Goal: Check status

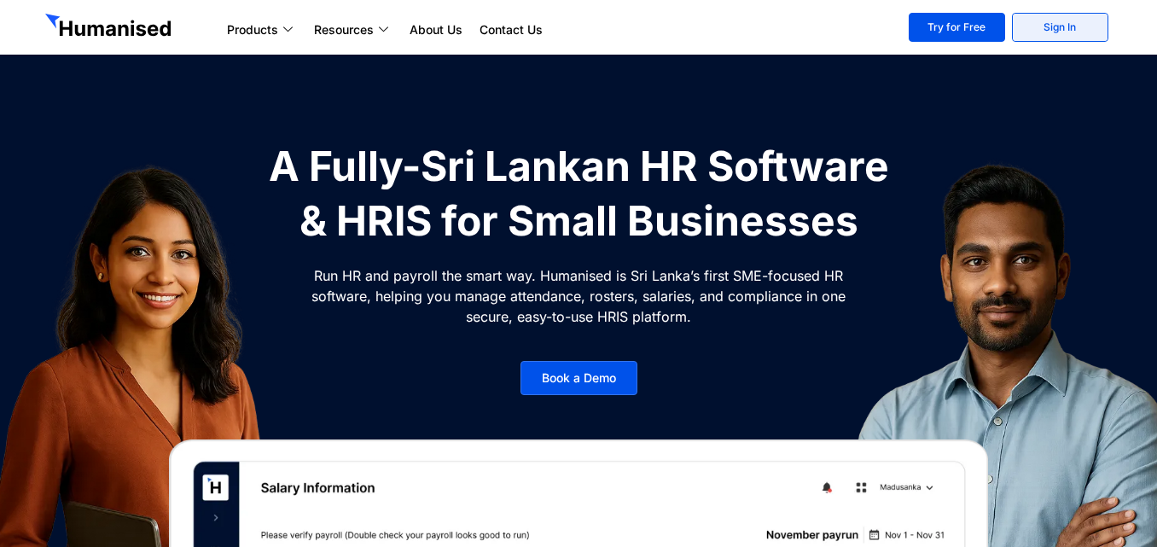
click at [1070, 23] on link "Sign In" at bounding box center [1060, 27] width 96 height 29
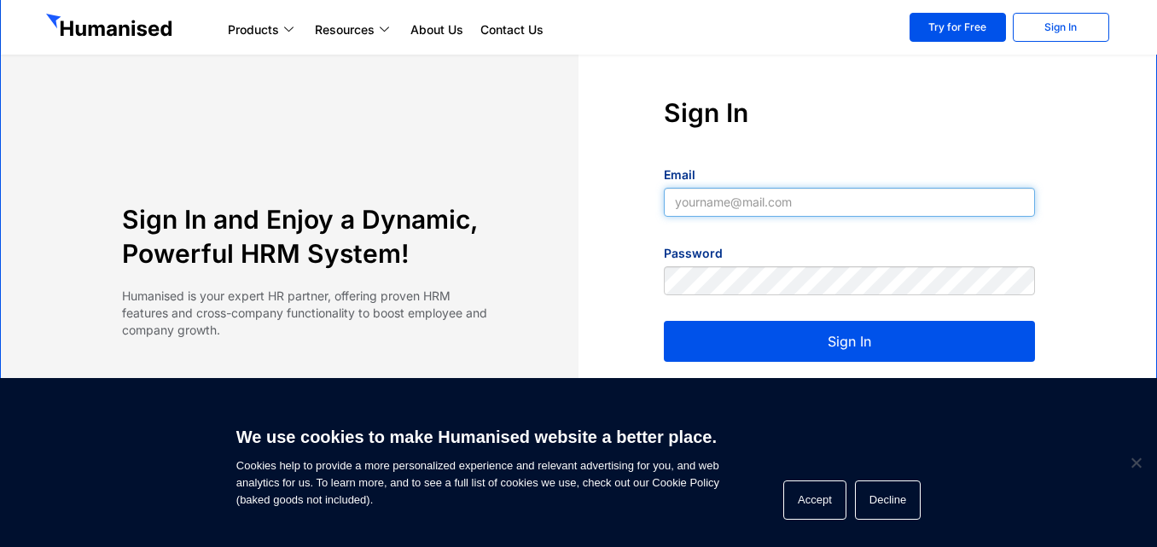
click at [724, 201] on input "Email" at bounding box center [849, 202] width 371 height 29
paste input "[EMAIL_ADDRESS][DOMAIN_NAME]"
type input "[EMAIL_ADDRESS][DOMAIN_NAME]"
click at [755, 346] on button "Sign In" at bounding box center [849, 341] width 371 height 41
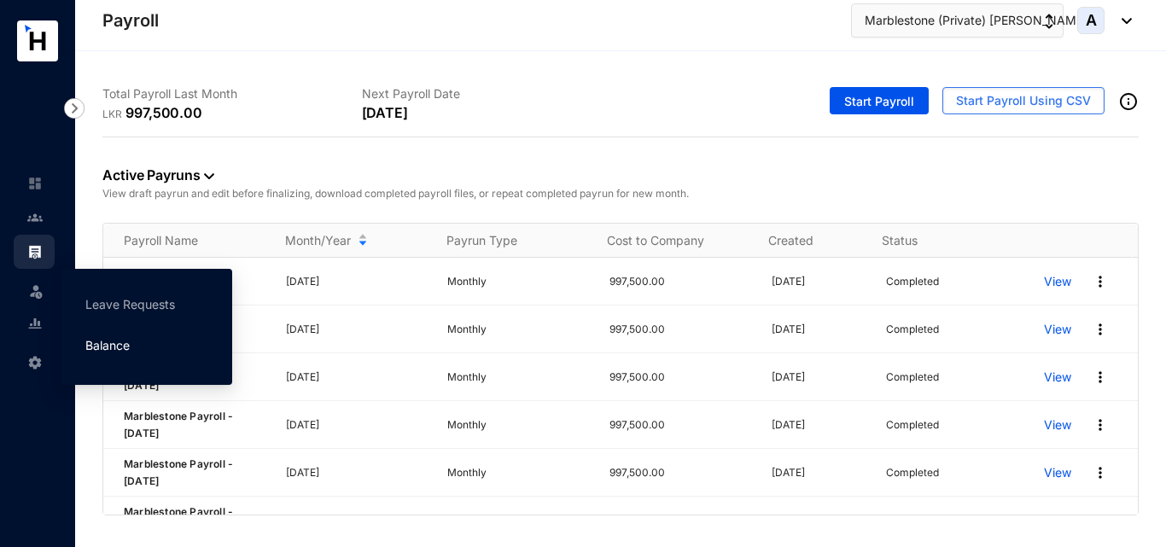
click at [90, 342] on link "Balance" at bounding box center [107, 345] width 44 height 15
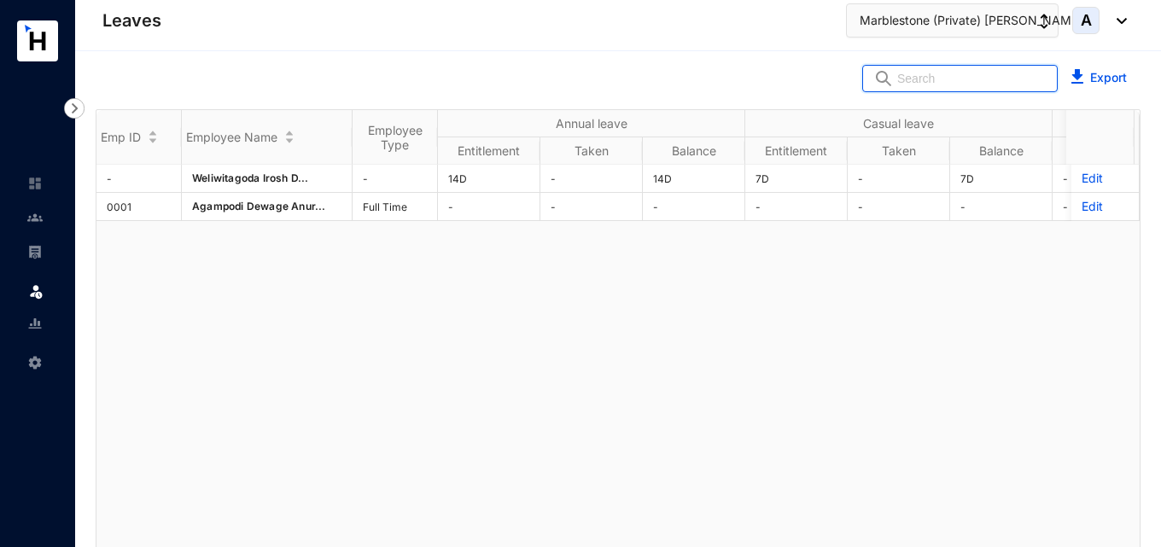
click at [922, 79] on input "text" at bounding box center [971, 79] width 149 height 26
click at [1041, 26] on img "button" at bounding box center [1044, 21] width 9 height 15
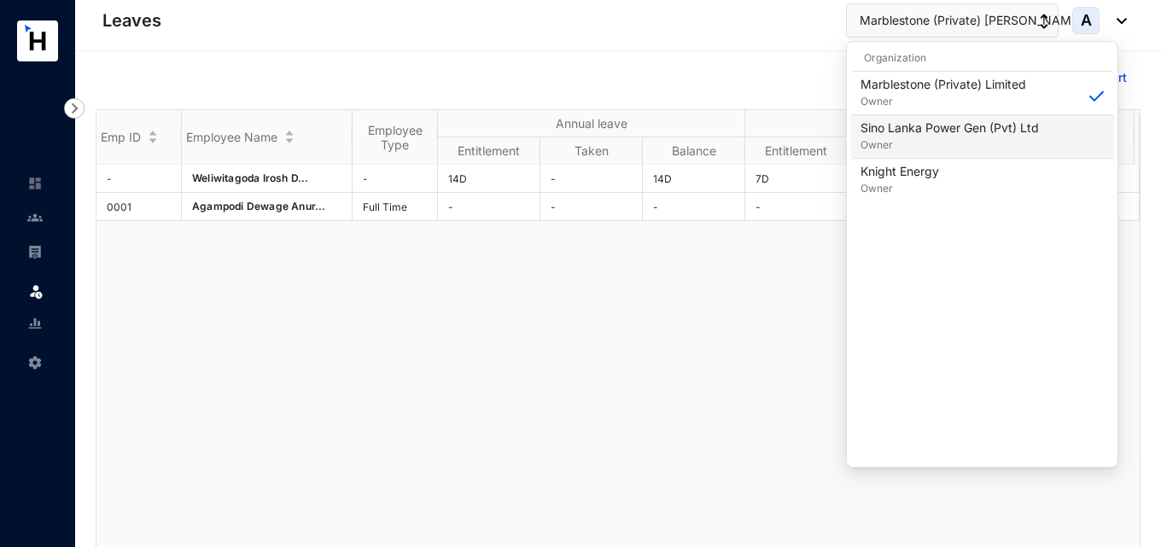
click at [923, 146] on p "Owner" at bounding box center [949, 145] width 178 height 17
